Goal: Find contact information: Find contact information

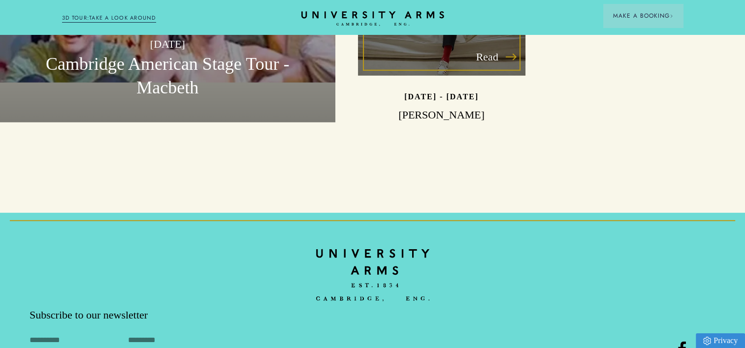
scroll to position [2994, 0]
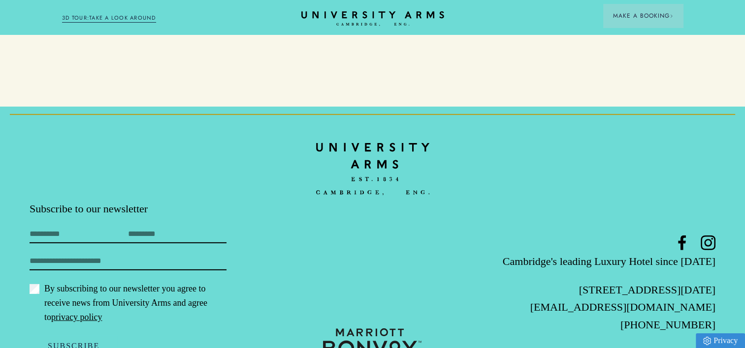
drag, startPoint x: 544, startPoint y: 251, endPoint x: 746, endPoint y: 251, distance: 202.3
copy p "[STREET_ADDRESS][DATE]"
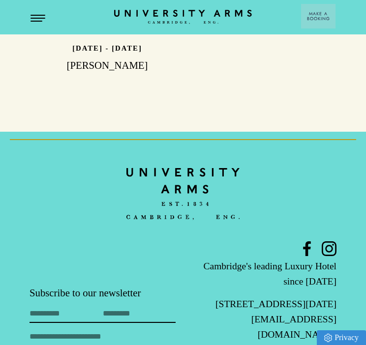
scroll to position [2664, 0]
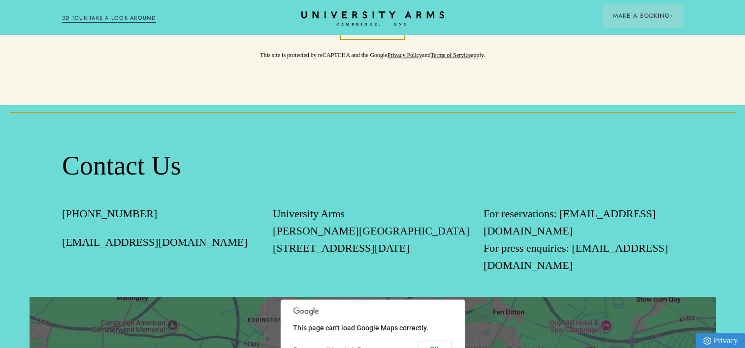
scroll to position [935, 0]
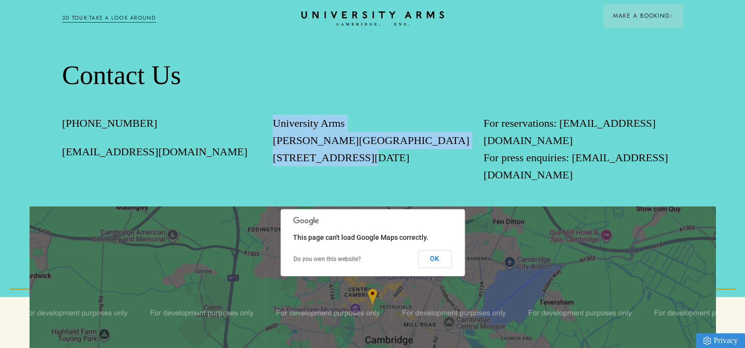
drag, startPoint x: 274, startPoint y: 103, endPoint x: 376, endPoint y: 149, distance: 112.1
click at [376, 149] on div "+44(0) 1223 60 60 66 enquiries@universityarms.com University Arms Parker's Tave…" at bounding box center [372, 161] width 621 height 92
drag, startPoint x: 376, startPoint y: 149, endPoint x: 372, endPoint y: 147, distance: 5.1
click at [372, 147] on p "University Arms Parker's Tavern Regent Street Cambridge CB2 1AD" at bounding box center [372, 141] width 199 height 52
drag, startPoint x: 368, startPoint y: 146, endPoint x: 362, endPoint y: 143, distance: 6.8
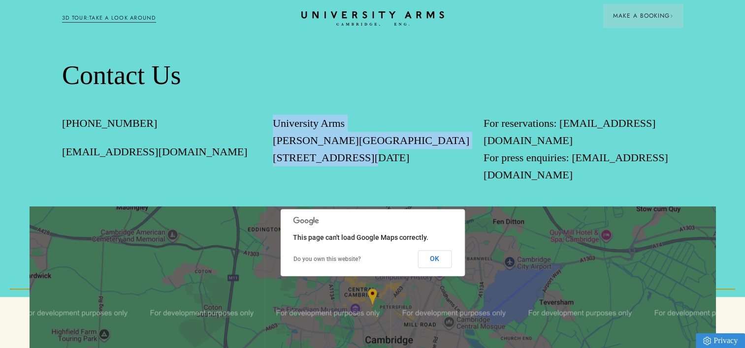
click at [368, 146] on p "University Arms Parker's Tavern Regent Street Cambridge CB2 1AD" at bounding box center [372, 141] width 199 height 52
click at [356, 138] on p "University Arms Parker's Tavern Regent Street Cambridge CB2 1AD" at bounding box center [372, 141] width 199 height 52
drag, startPoint x: 372, startPoint y: 157, endPoint x: 274, endPoint y: 99, distance: 114.1
click at [274, 115] on div "+44(0) 1223 60 60 66 enquiries@universityarms.com University Arms Parker's Tave…" at bounding box center [372, 161] width 621 height 92
copy p "University Arms Parker's Tavern Regent Street Cambridge CB2 1AD"
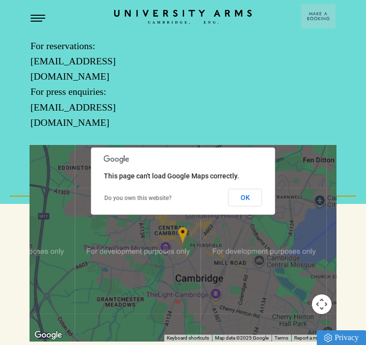
scroll to position [827, 0]
